Goal: Task Accomplishment & Management: Use online tool/utility

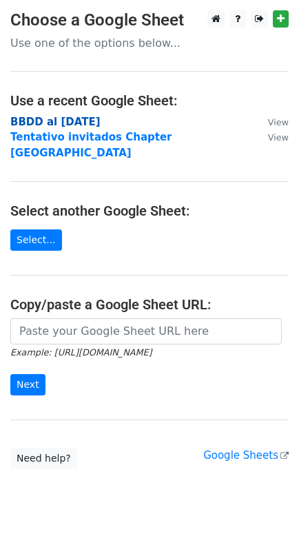
click at [66, 119] on strong "BBDD al [DATE]" at bounding box center [55, 122] width 90 height 12
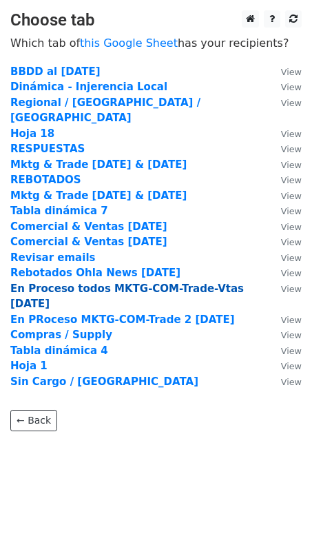
click at [80, 283] on strong "En Proceso todos MKTG-COM-Trade-Vtas 17Sep25" at bounding box center [127, 297] width 234 height 28
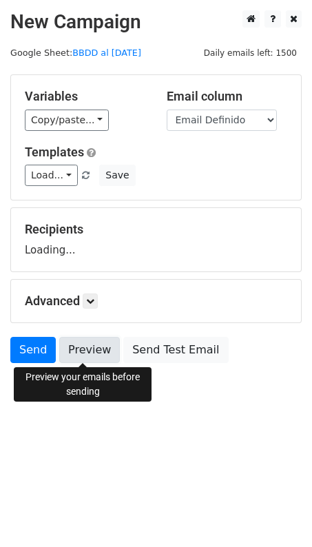
click at [90, 349] on link "Preview" at bounding box center [89, 350] width 61 height 26
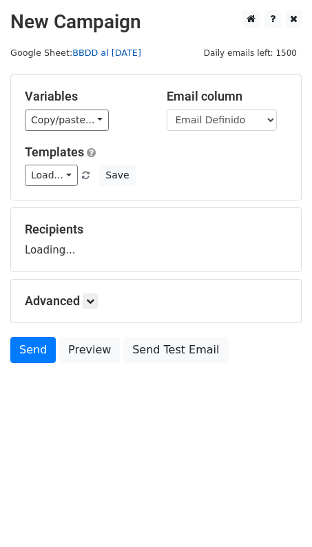
click at [91, 48] on link "BBDD al [DATE]" at bounding box center [106, 53] width 69 height 10
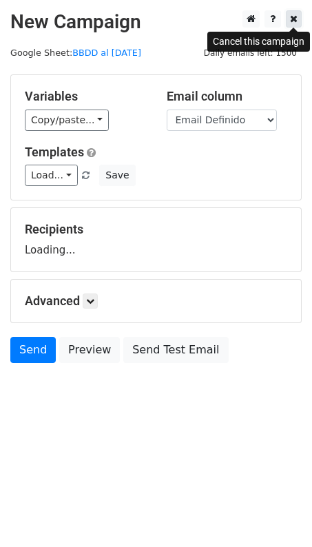
click at [291, 21] on icon at bounding box center [294, 19] width 8 height 10
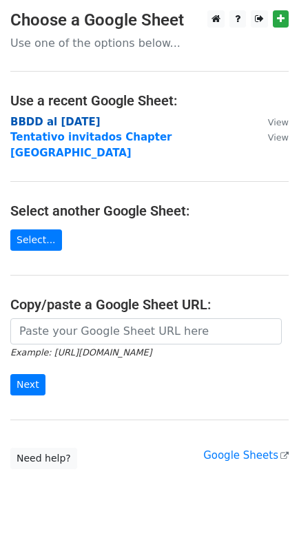
click at [39, 119] on strong "BBDD al [DATE]" at bounding box center [55, 122] width 90 height 12
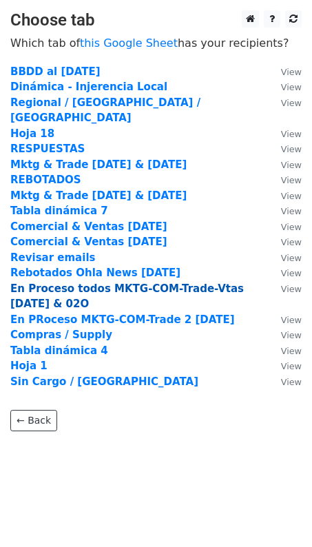
click at [97, 283] on strong "En Proceso todos MKTG-COM-Trade-Vtas [DATE] & 02O" at bounding box center [127, 297] width 234 height 28
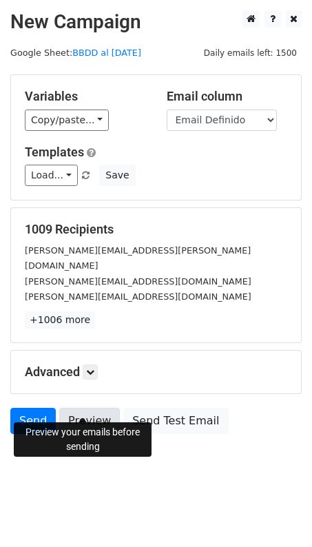
click at [88, 411] on link "Preview" at bounding box center [89, 421] width 61 height 26
click at [88, 408] on link "Preview" at bounding box center [89, 421] width 61 height 26
click at [73, 408] on link "Preview" at bounding box center [89, 421] width 61 height 26
click at [91, 408] on link "Preview" at bounding box center [89, 421] width 61 height 26
click at [86, 408] on link "Preview" at bounding box center [89, 421] width 61 height 26
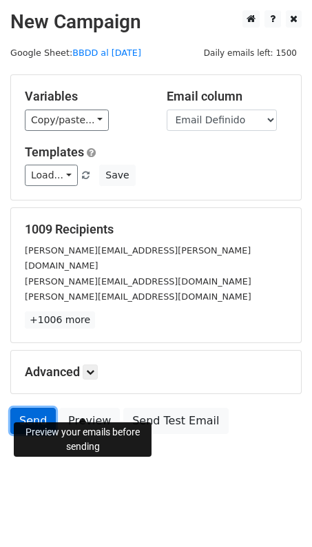
drag, startPoint x: 28, startPoint y: 406, endPoint x: 21, endPoint y: 404, distance: 7.9
click at [28, 408] on link "Send" at bounding box center [32, 421] width 45 height 26
